Goal: Transaction & Acquisition: Purchase product/service

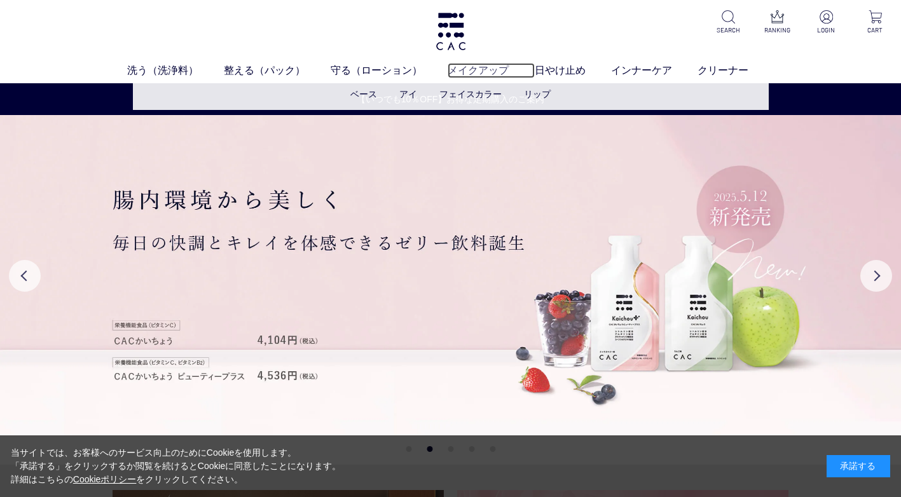
click at [497, 72] on link "メイクアップ" at bounding box center [491, 70] width 86 height 15
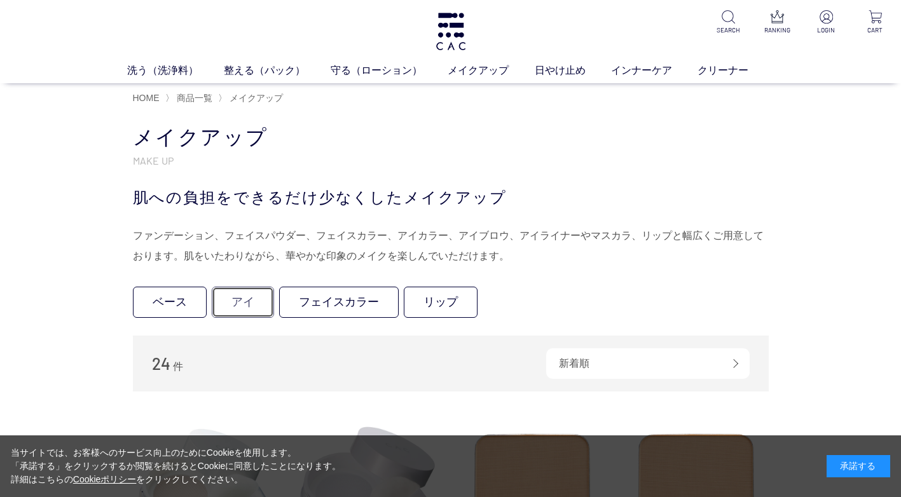
click at [252, 296] on link "アイ" at bounding box center [243, 302] width 62 height 31
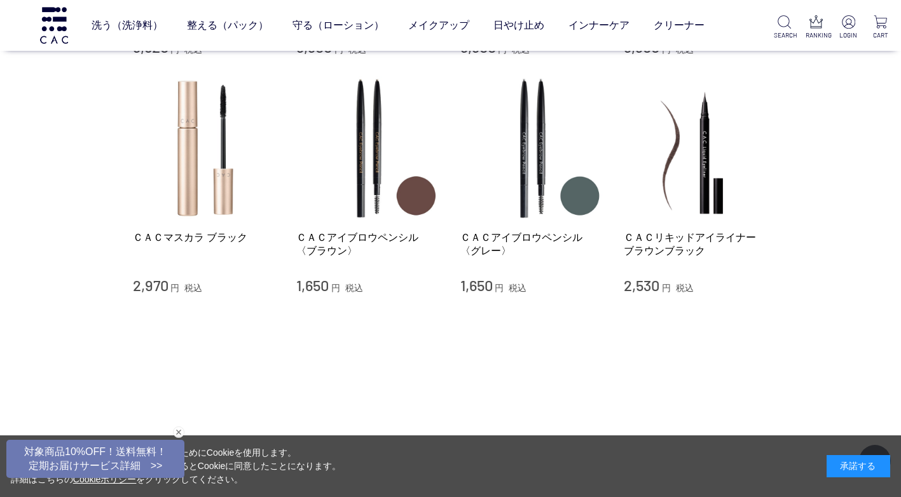
scroll to position [318, 0]
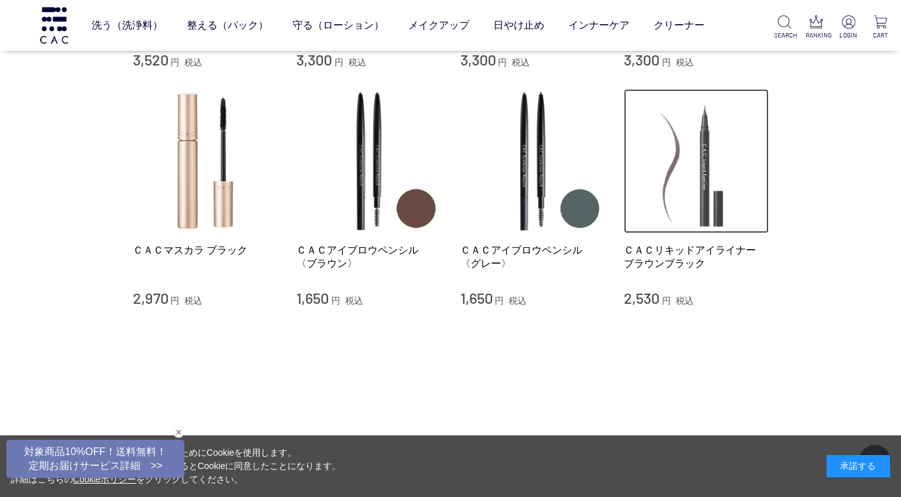
click at [707, 223] on img at bounding box center [696, 161] width 145 height 145
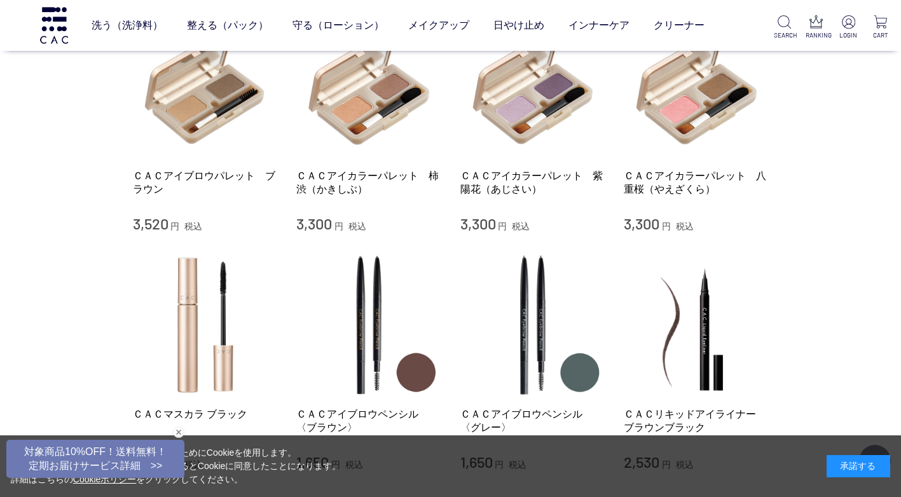
scroll to position [0, 0]
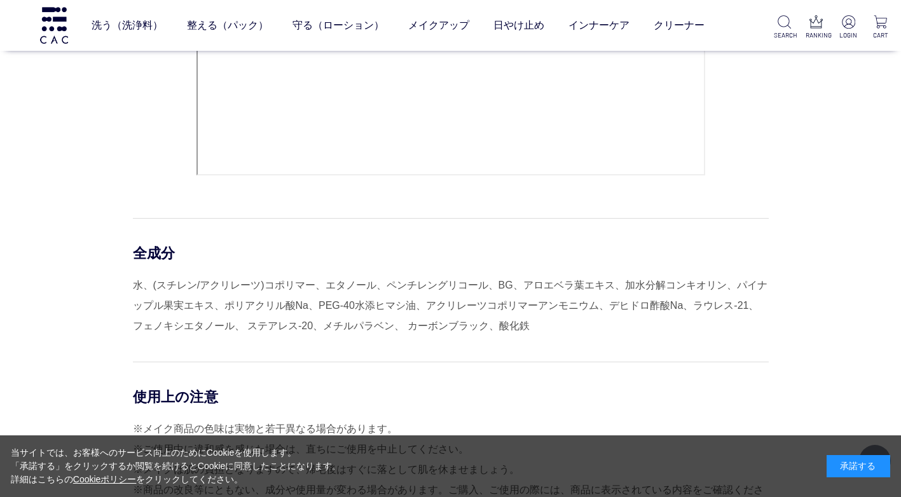
scroll to position [763, 0]
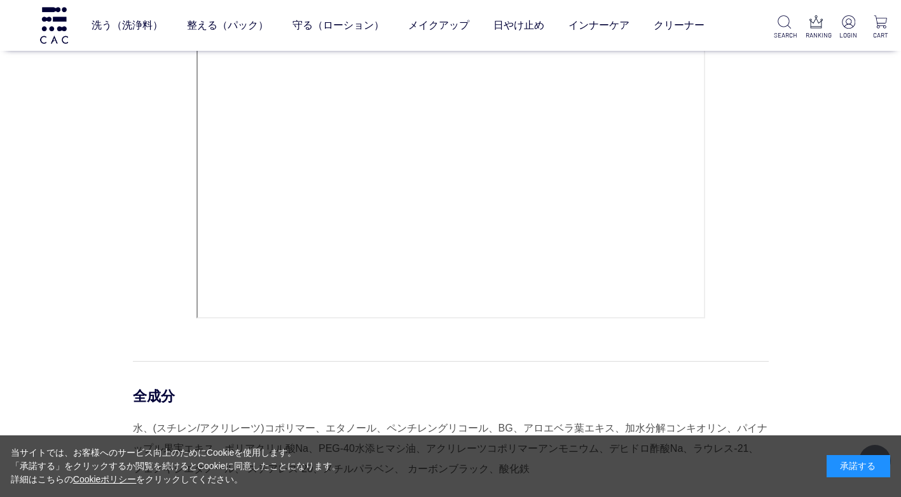
click at [135, 260] on div "使用方法 ・キャップをしめたまま2～3回、軽く振ってからお使いください。 ・まつ毛のキワに沿って、アイラインを引きます。ラインの太さや長さを変えることで目元の…" at bounding box center [451, 104] width 636 height 438
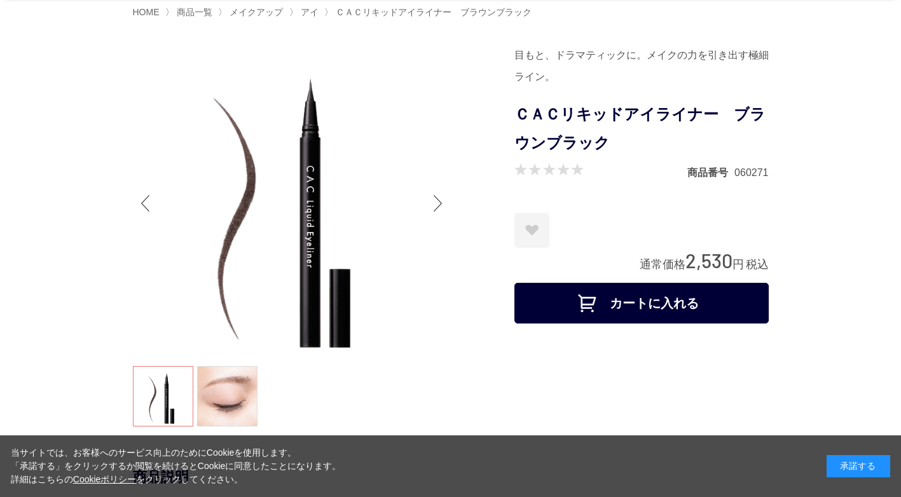
scroll to position [64, 0]
